Goal: Register for event/course

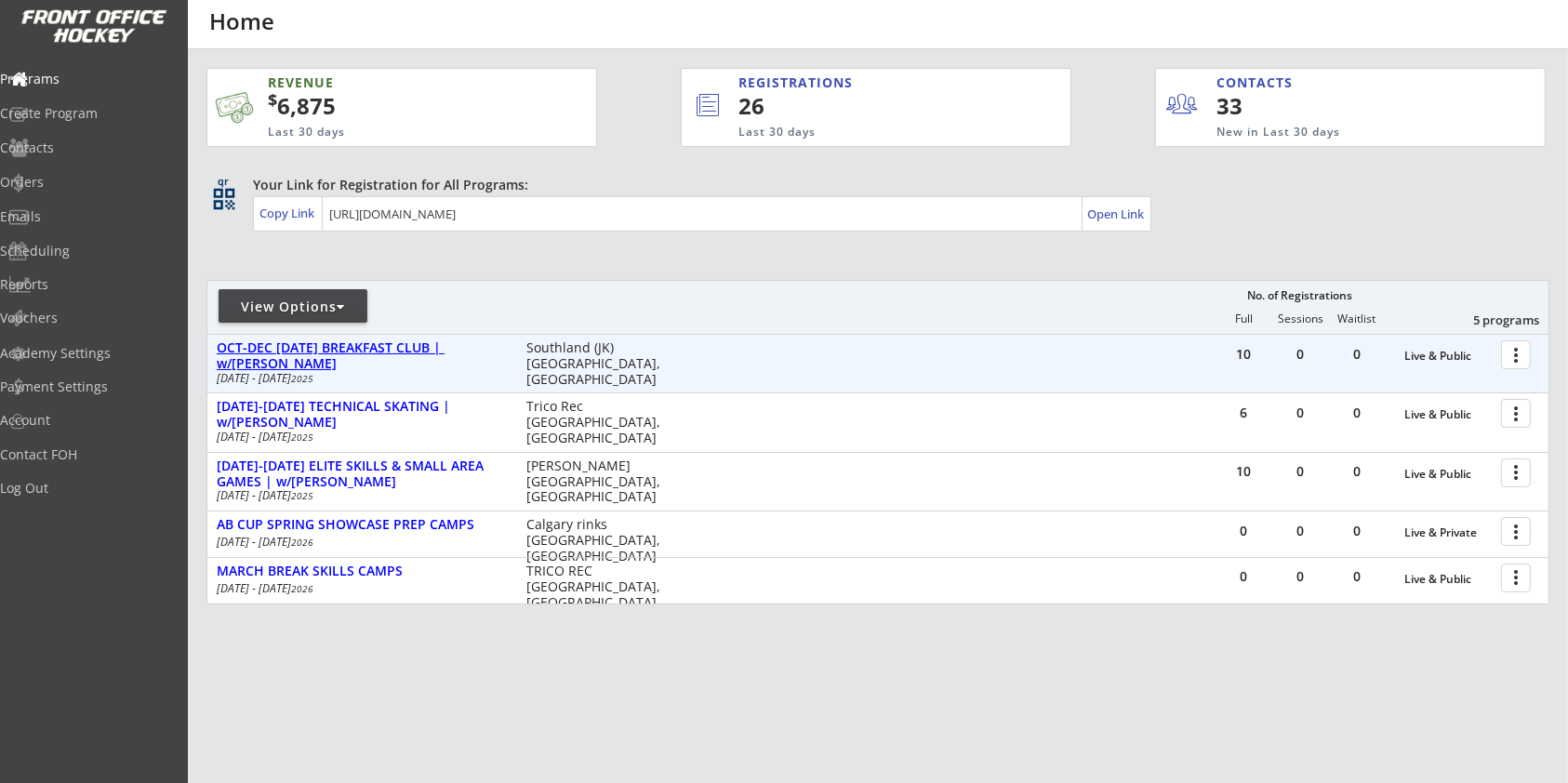
click at [437, 348] on div "OCT-DEC [DATE] BREAKFAST CLUB | w/[PERSON_NAME]" at bounding box center [362, 356] width 290 height 32
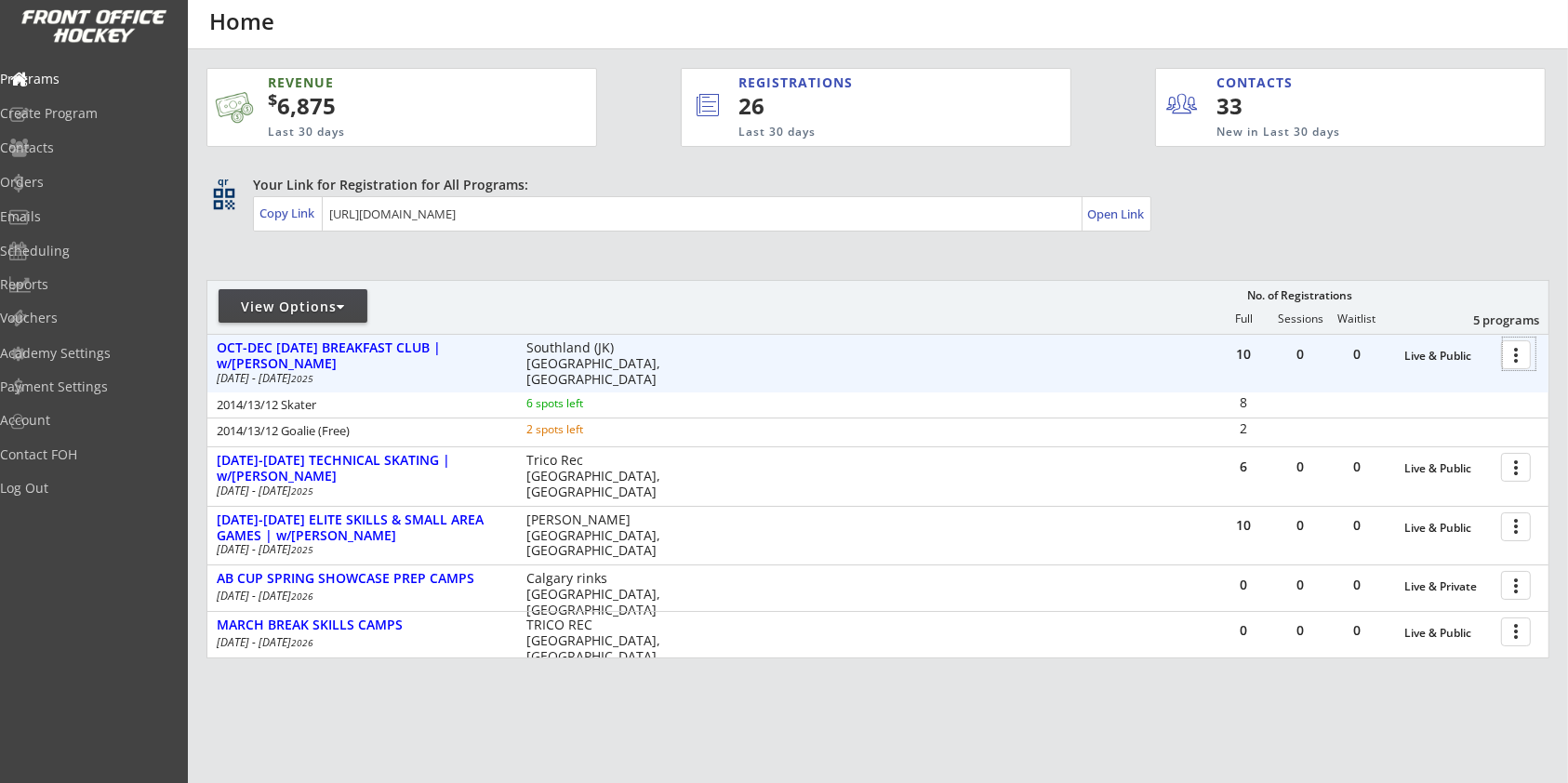
click at [1514, 354] on div at bounding box center [1519, 354] width 33 height 33
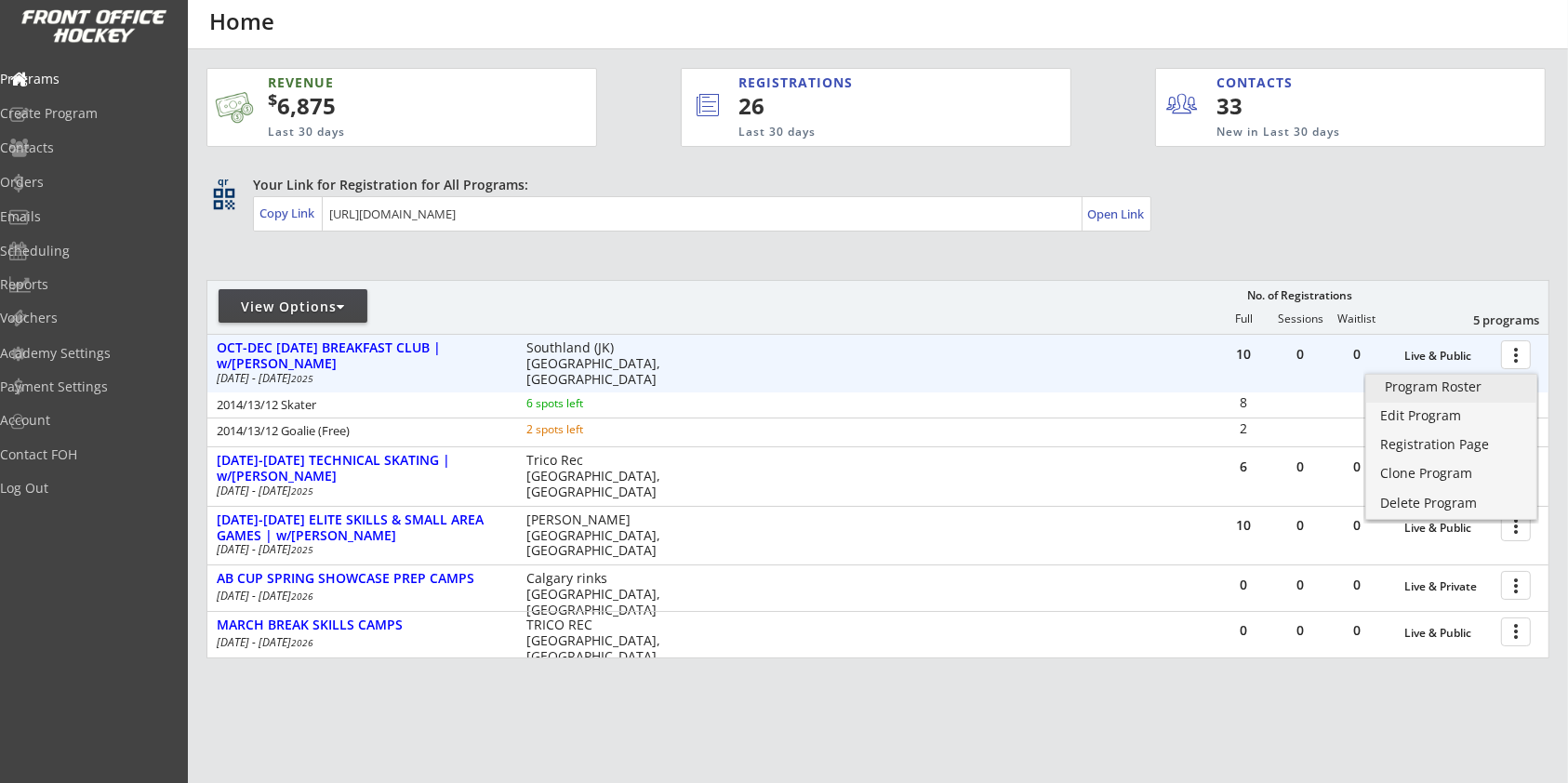
click at [1500, 384] on div "Program Roster" at bounding box center [1450, 387] width 133 height 13
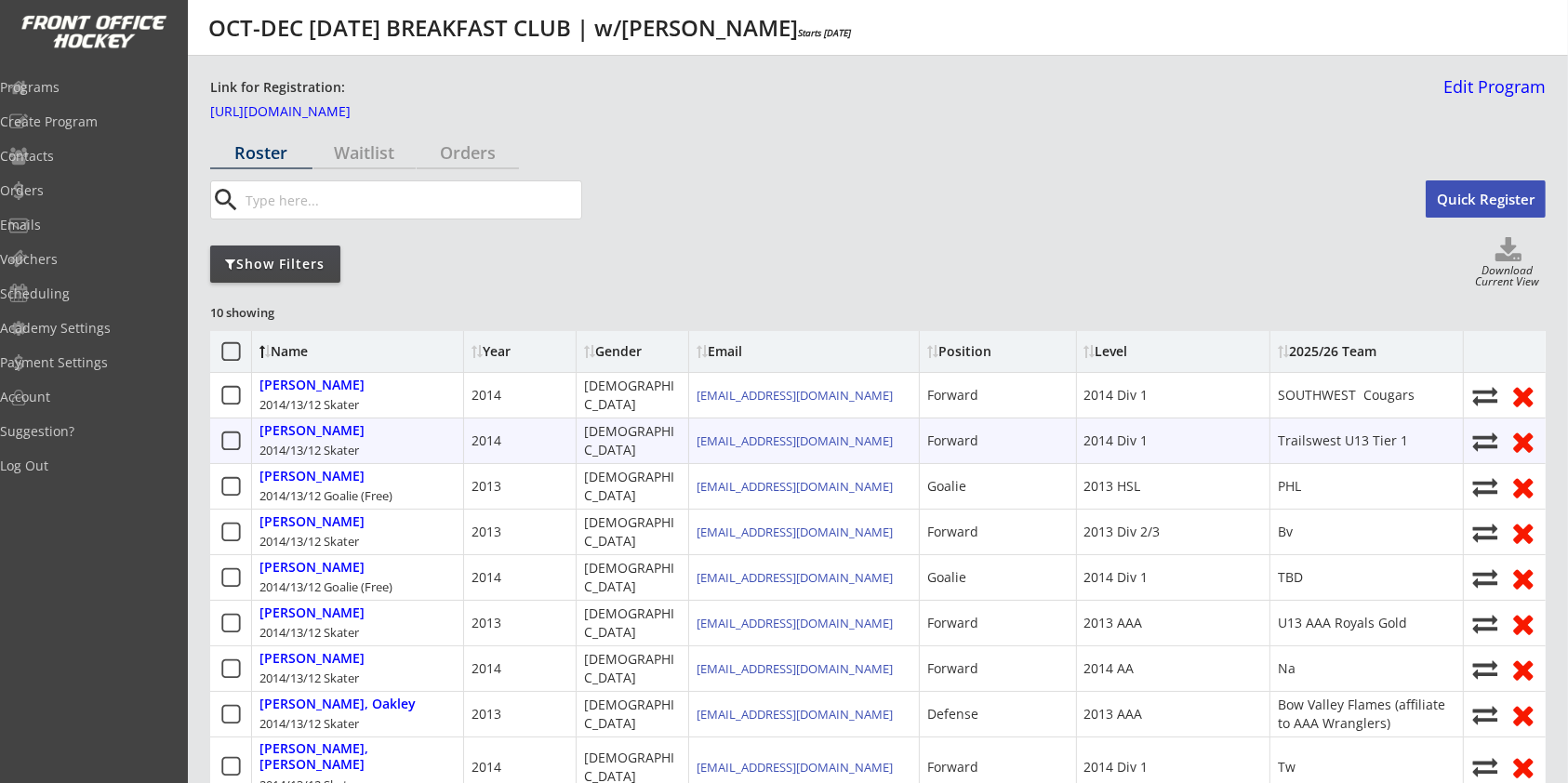
scroll to position [124, 0]
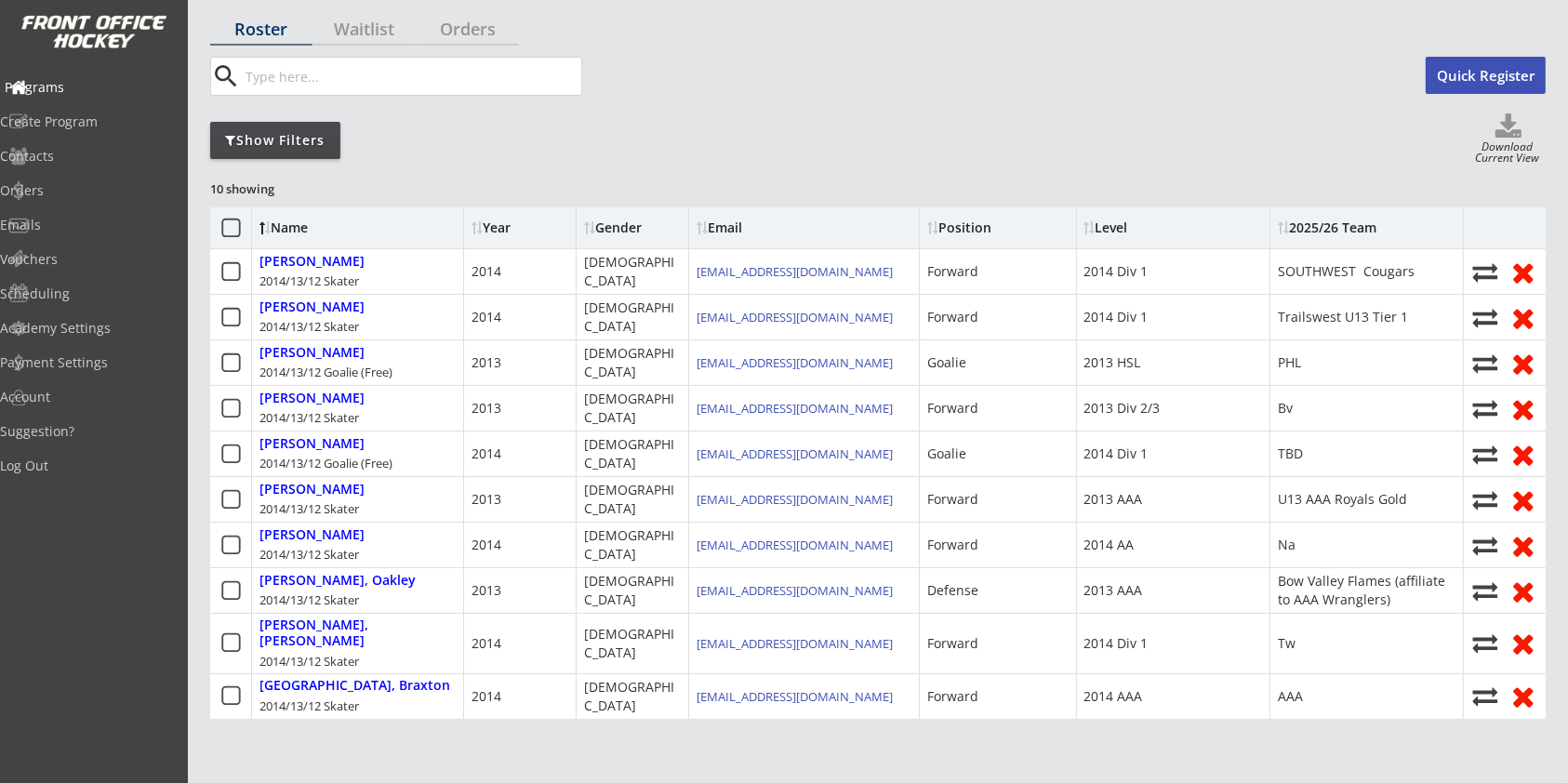
click at [93, 86] on div "Programs" at bounding box center [88, 87] width 167 height 13
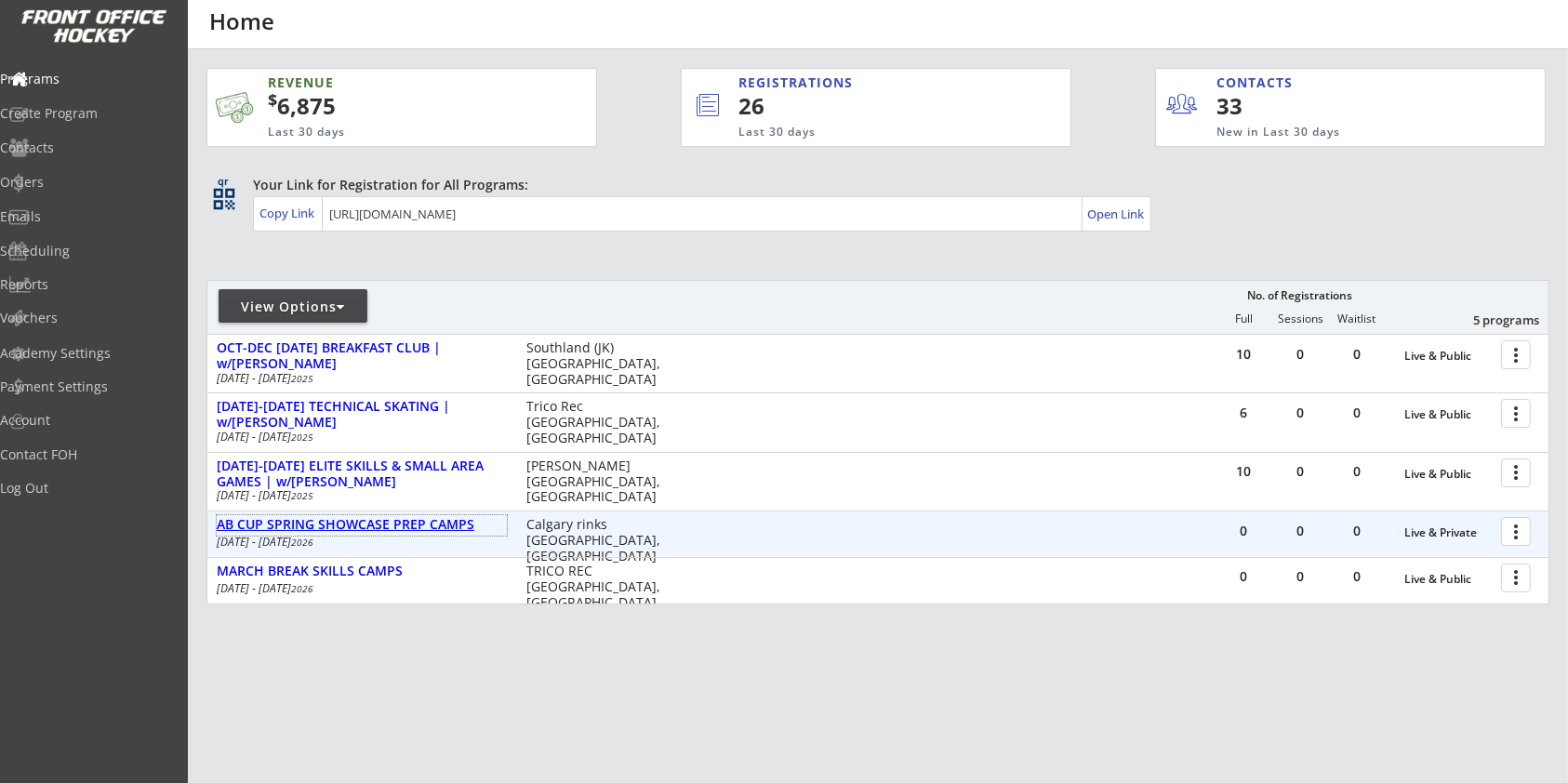
click at [444, 527] on div "AB CUP SPRING SHOWCASE PREP CAMPS" at bounding box center [362, 525] width 290 height 16
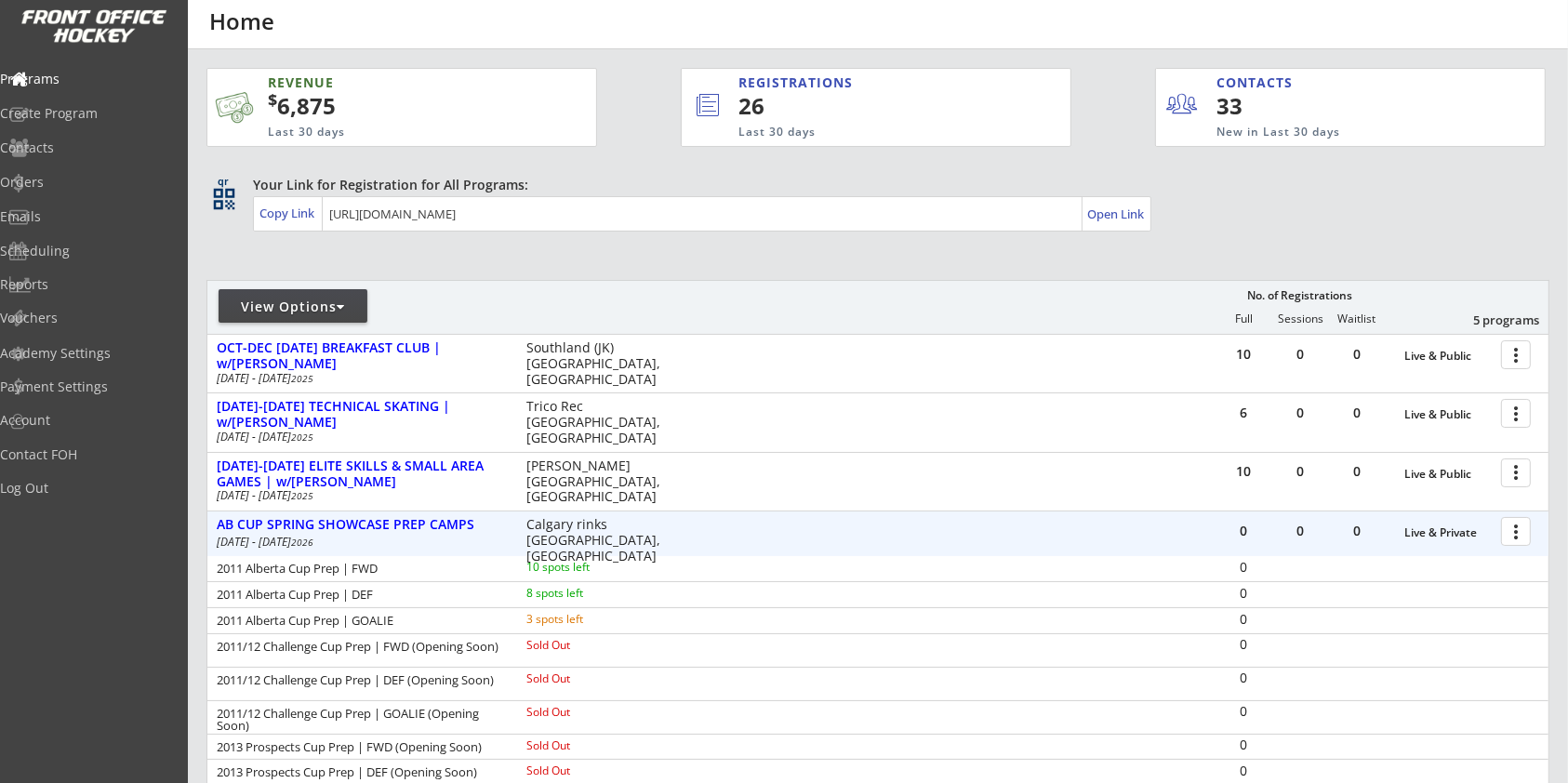
scroll to position [124, 0]
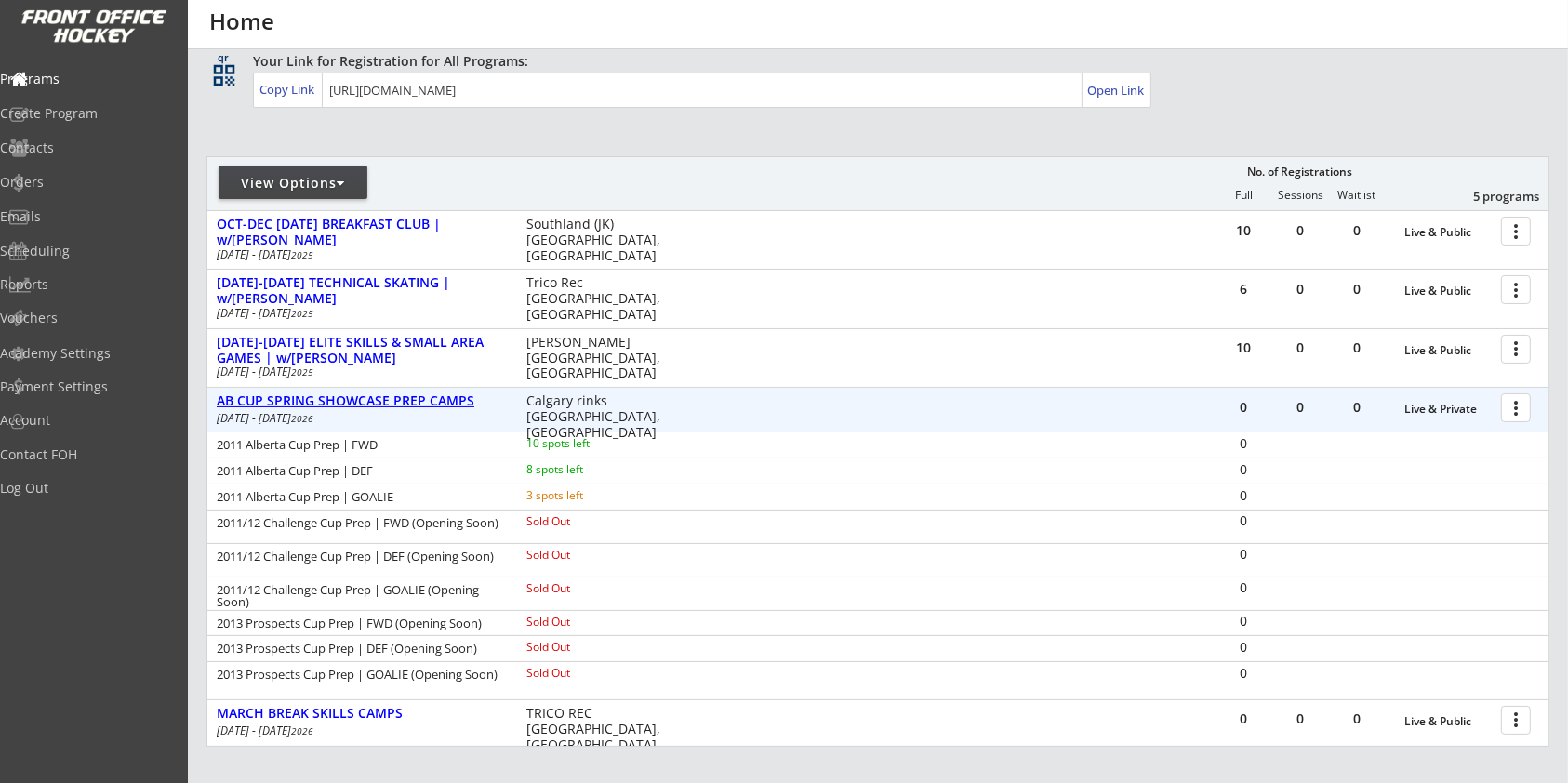
click at [396, 405] on div "AB CUP SPRING SHOWCASE PREP CAMPS" at bounding box center [362, 401] width 290 height 16
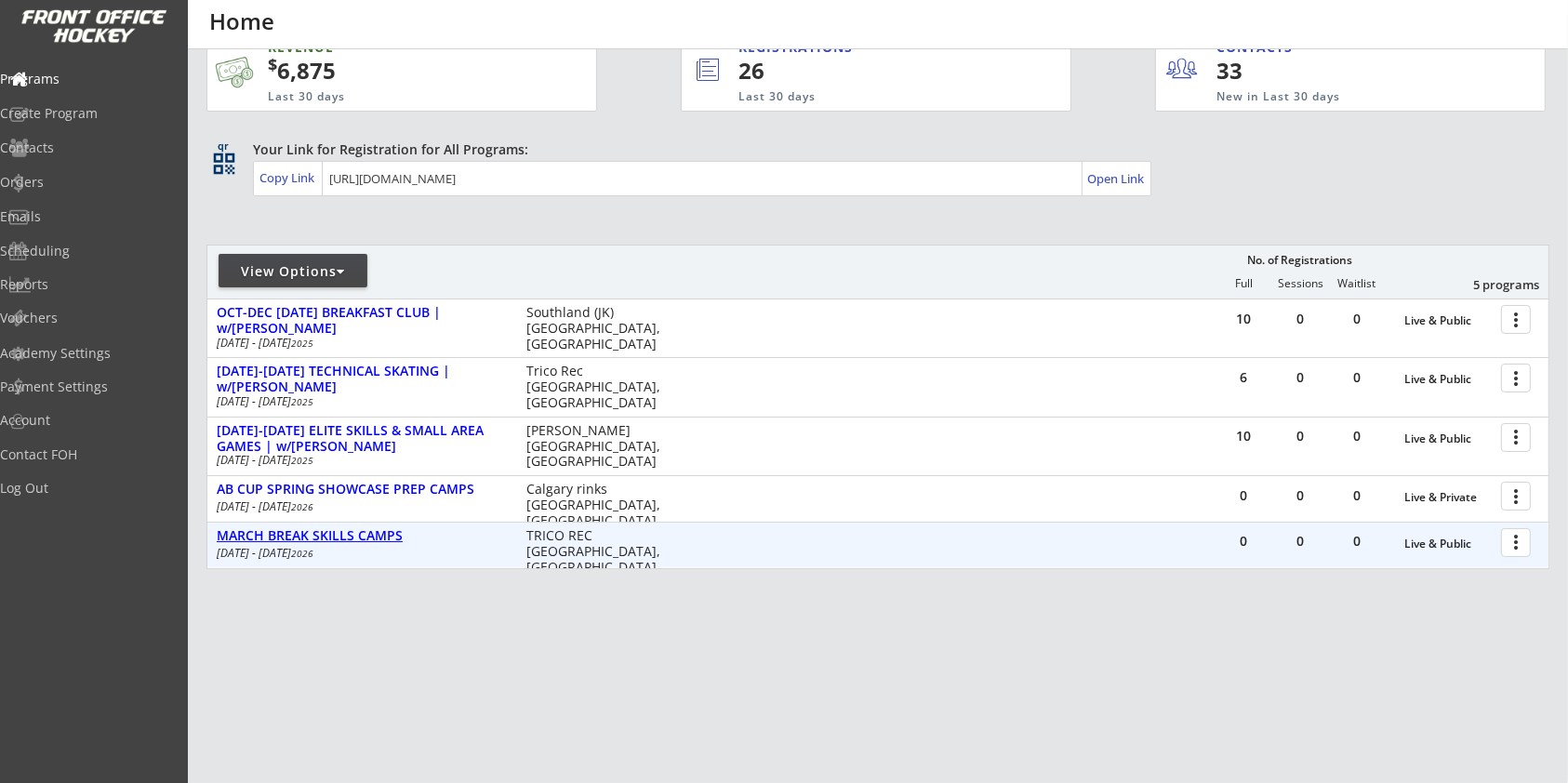
click at [378, 537] on div "MARCH BREAK SKILLS CAMPS" at bounding box center [362, 537] width 290 height 16
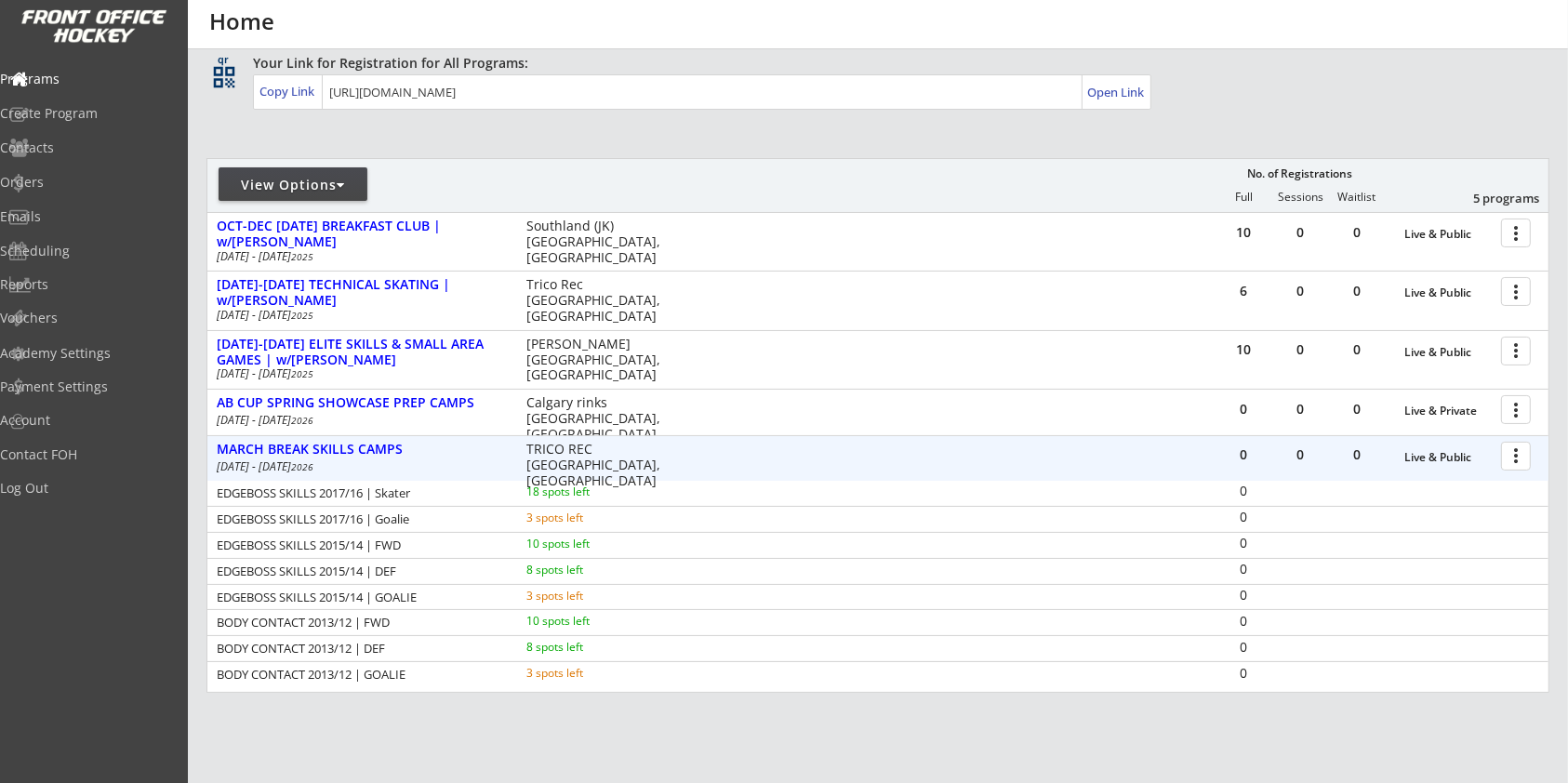
scroll to position [159, 0]
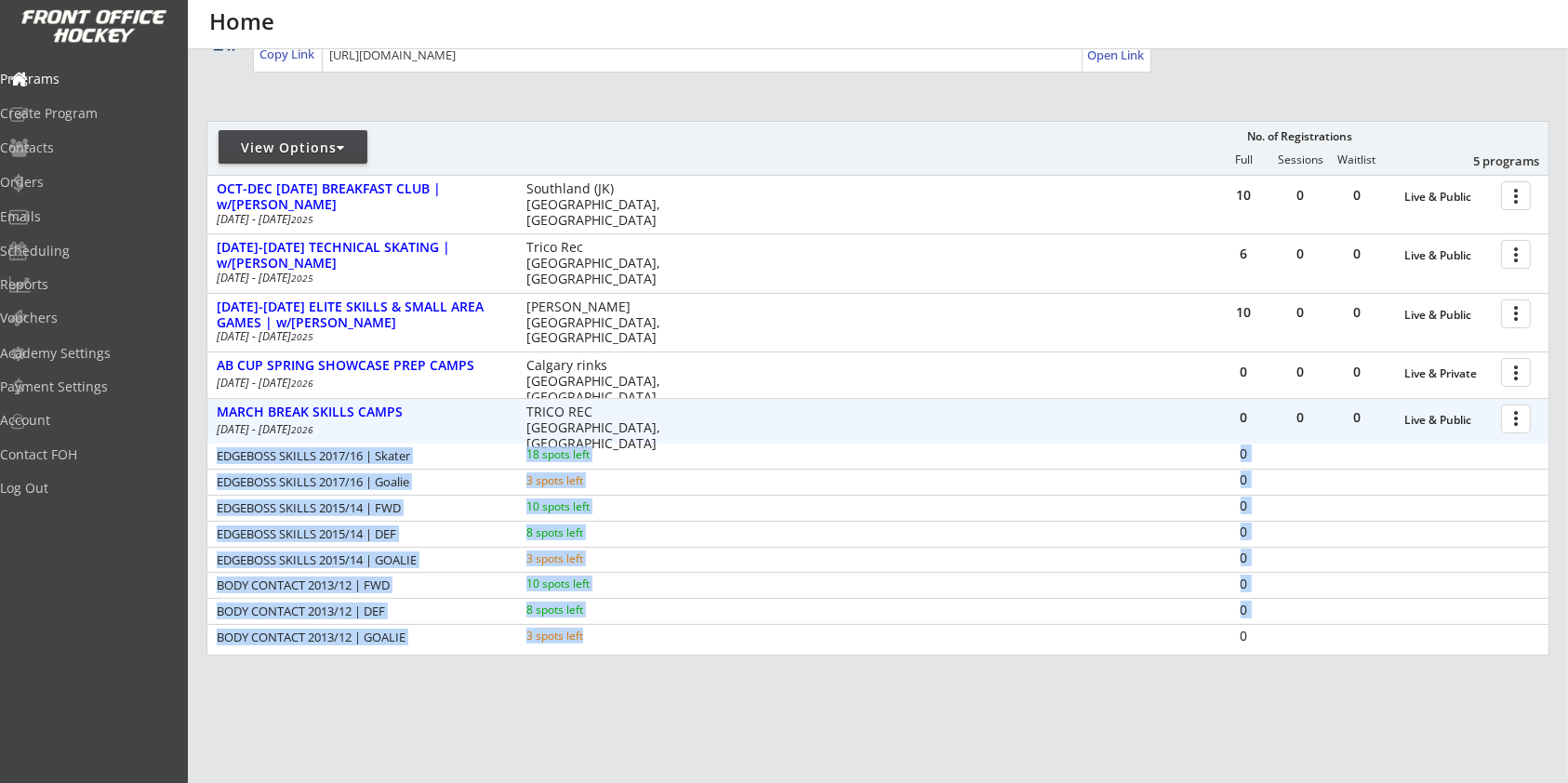
drag, startPoint x: 215, startPoint y: 460, endPoint x: 598, endPoint y: 633, distance: 420.3
click at [598, 633] on div "EDGEBOSS SKILLS 2017/16 | Skater 18 spots left 0 EDGEBOSS SKILLS 2017/16 | Goal…" at bounding box center [877, 547] width 1341 height 207
click at [598, 633] on div "3 spots left" at bounding box center [586, 636] width 120 height 11
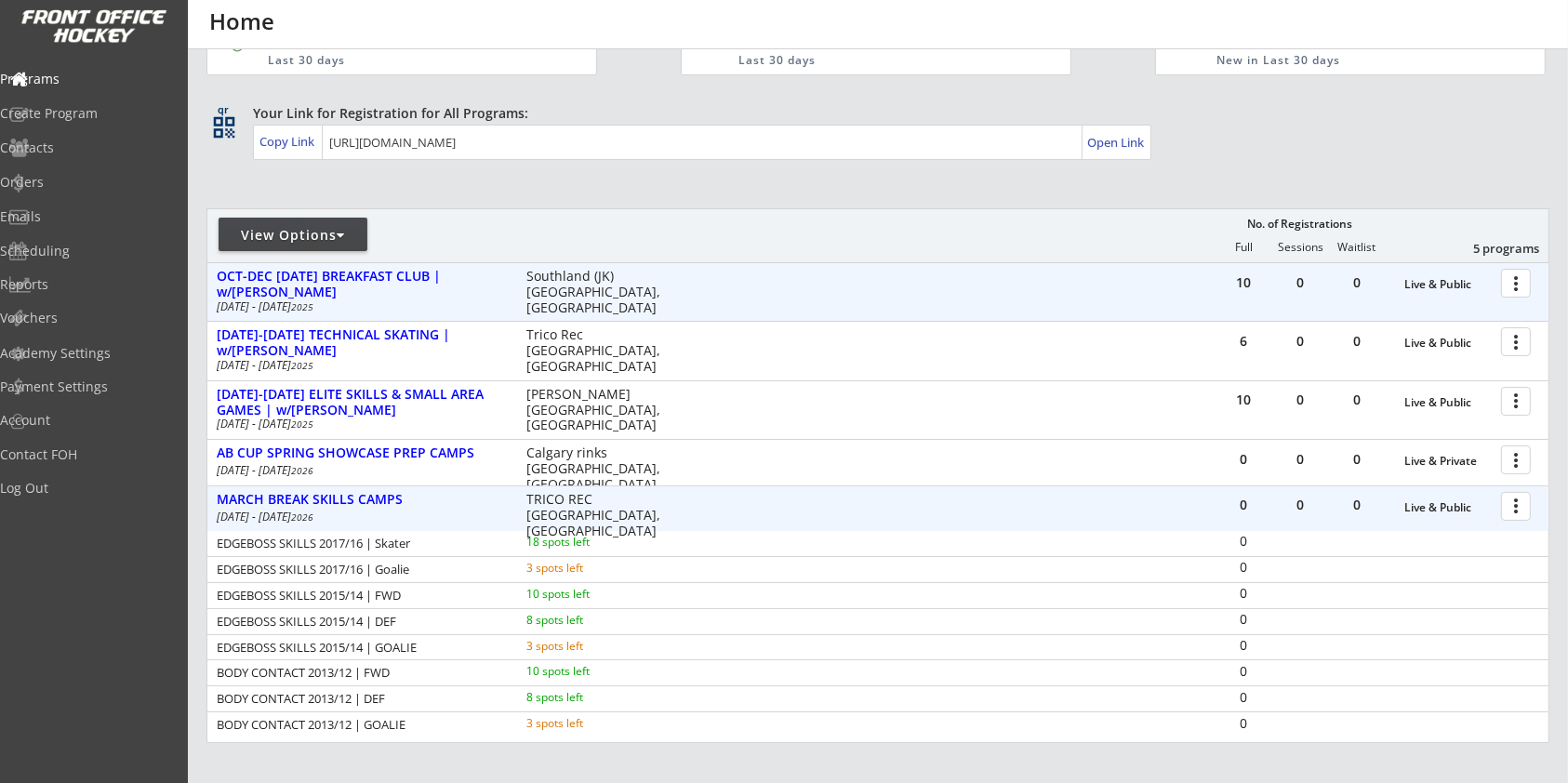
scroll to position [0, 0]
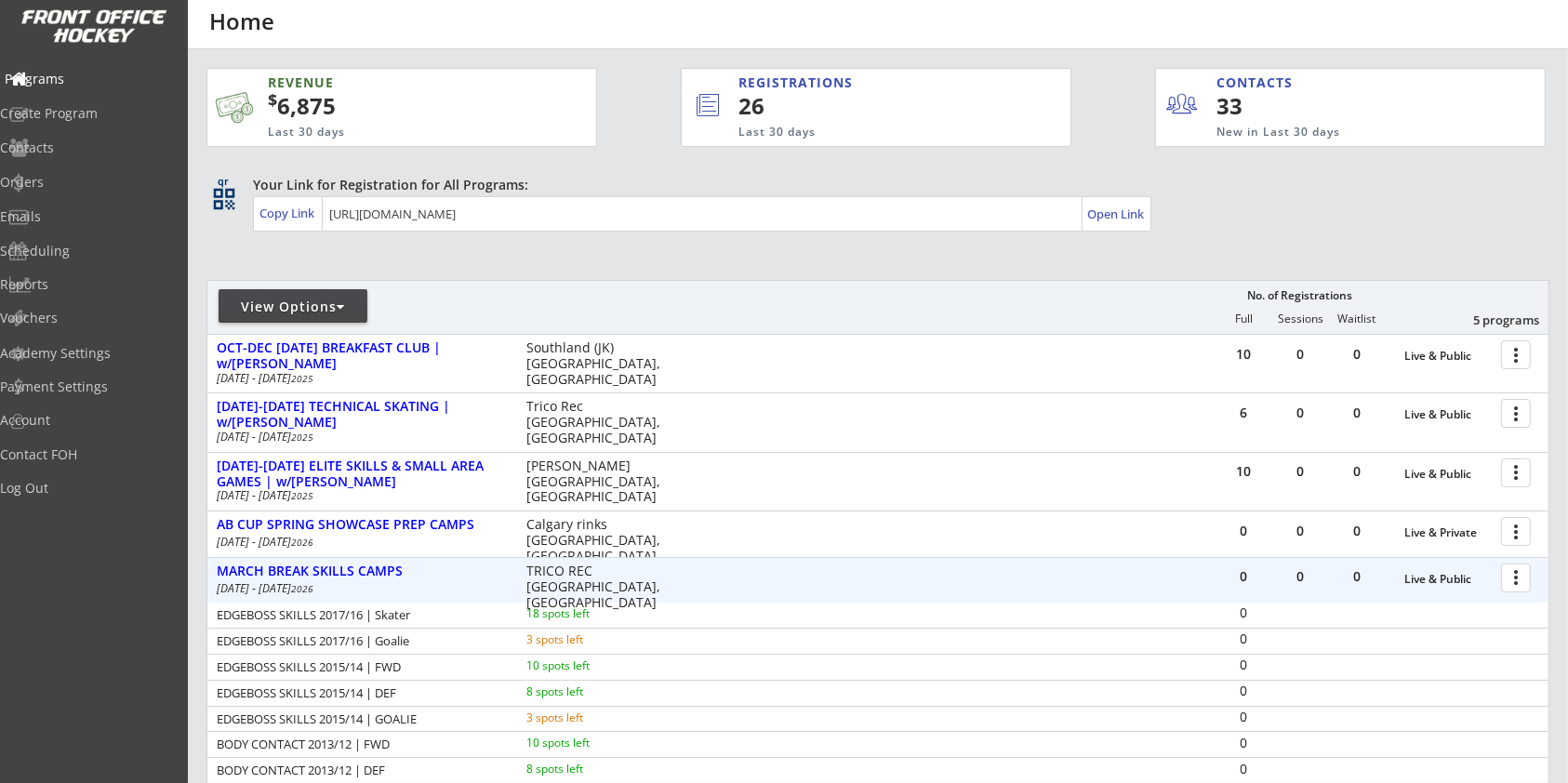
click at [54, 77] on div "Programs" at bounding box center [88, 78] width 167 height 13
click at [87, 77] on div "Programs" at bounding box center [88, 78] width 167 height 13
click at [71, 76] on div "Programs" at bounding box center [88, 78] width 167 height 13
click at [370, 576] on div "MARCH BREAK SKILLS CAMPS" at bounding box center [362, 571] width 290 height 16
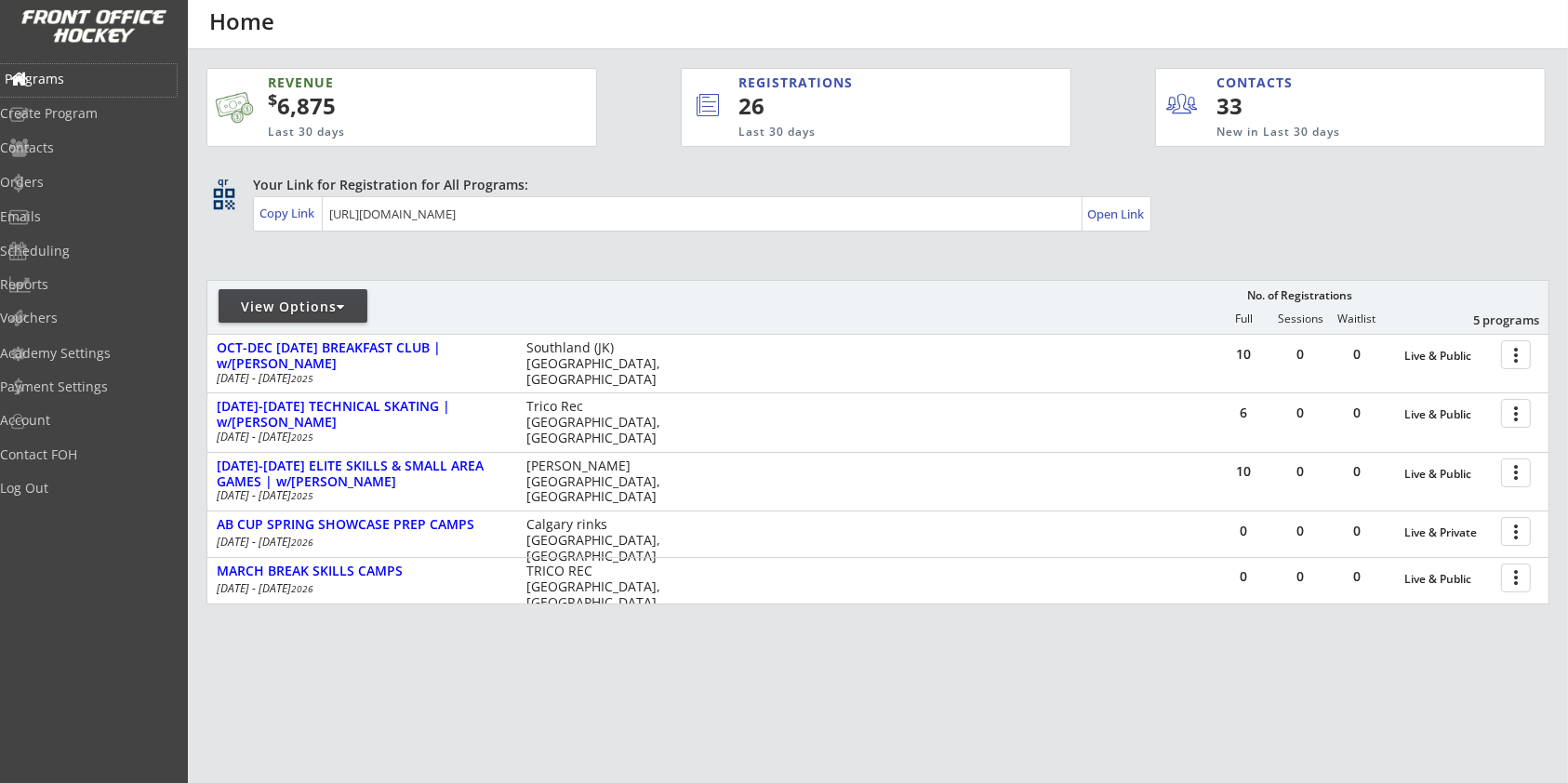
click at [56, 78] on div "Programs" at bounding box center [88, 78] width 167 height 13
click at [57, 482] on div "Log Out" at bounding box center [88, 487] width 167 height 13
